Goal: Obtain resource: Obtain resource

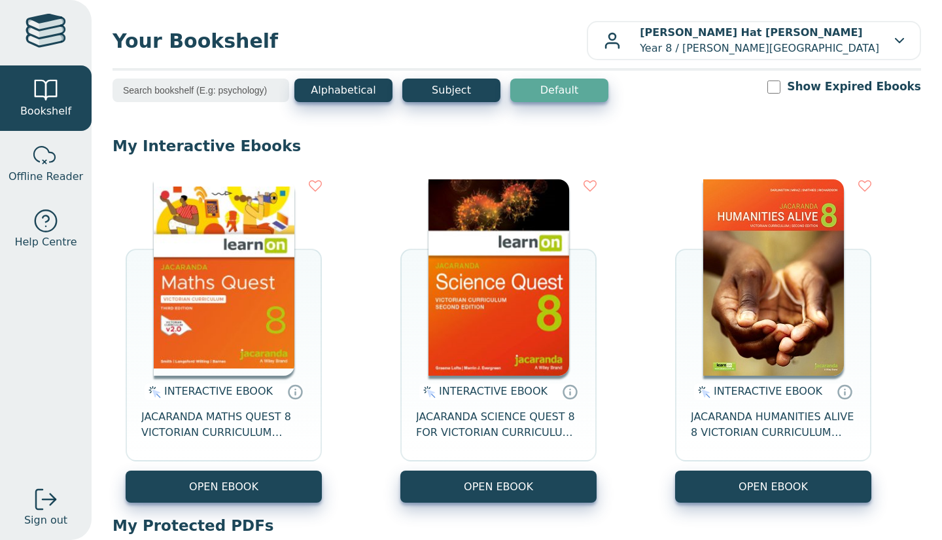
click at [288, 491] on button "OPEN EBOOK" at bounding box center [224, 487] width 196 height 32
click at [497, 486] on button "OPEN EBOOK" at bounding box center [498, 487] width 196 height 32
